Goal: Register for event/course

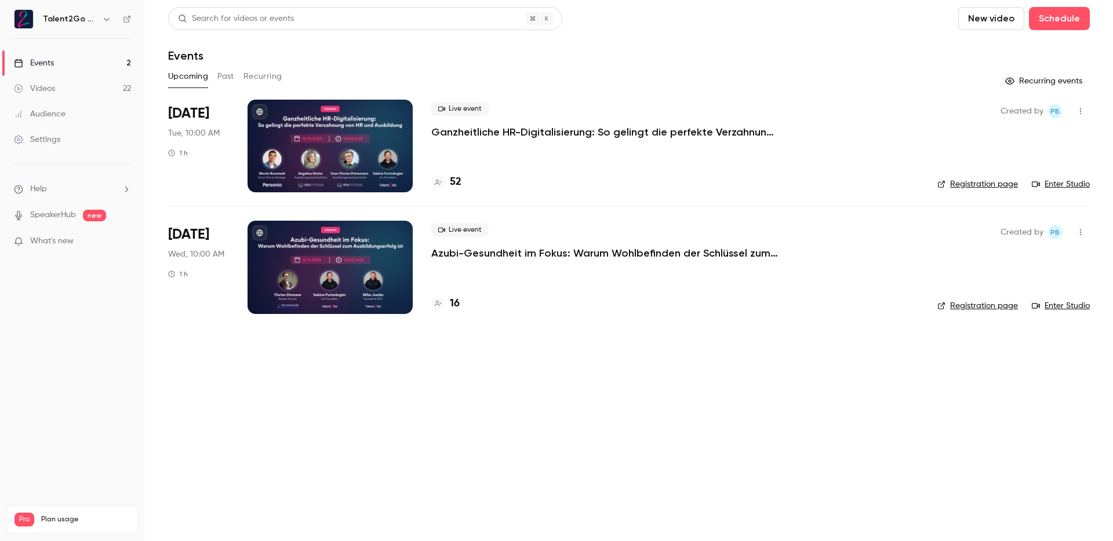
click at [626, 220] on li "Nov 12 Wed, 10:00 AM 1 h Live event Azubi-Gesundheit im Fokus: Warum Wohlbefind…" at bounding box center [629, 266] width 922 height 121
